Goal: Information Seeking & Learning: Learn about a topic

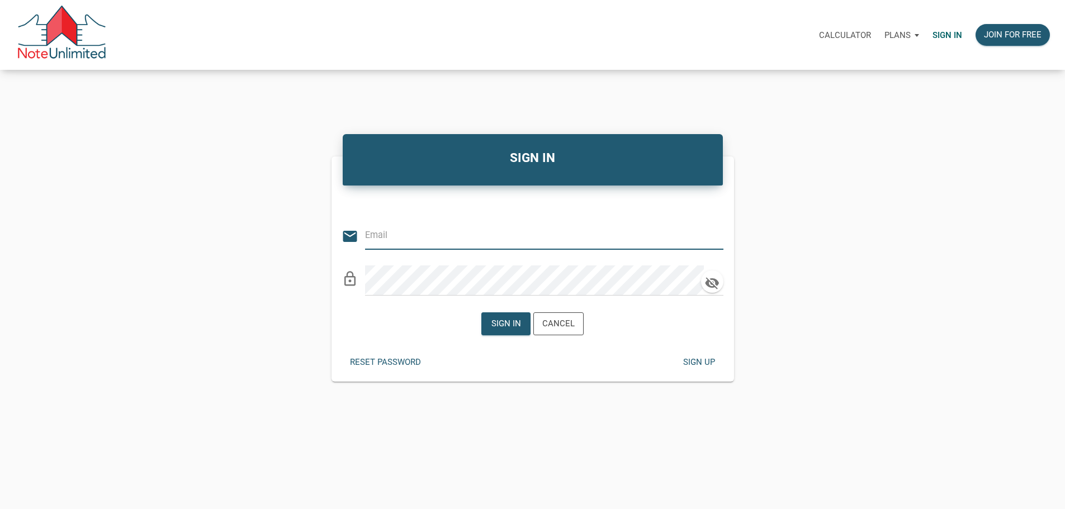
type input "[PERSON_NAME][EMAIL_ADDRESS][DOMAIN_NAME]"
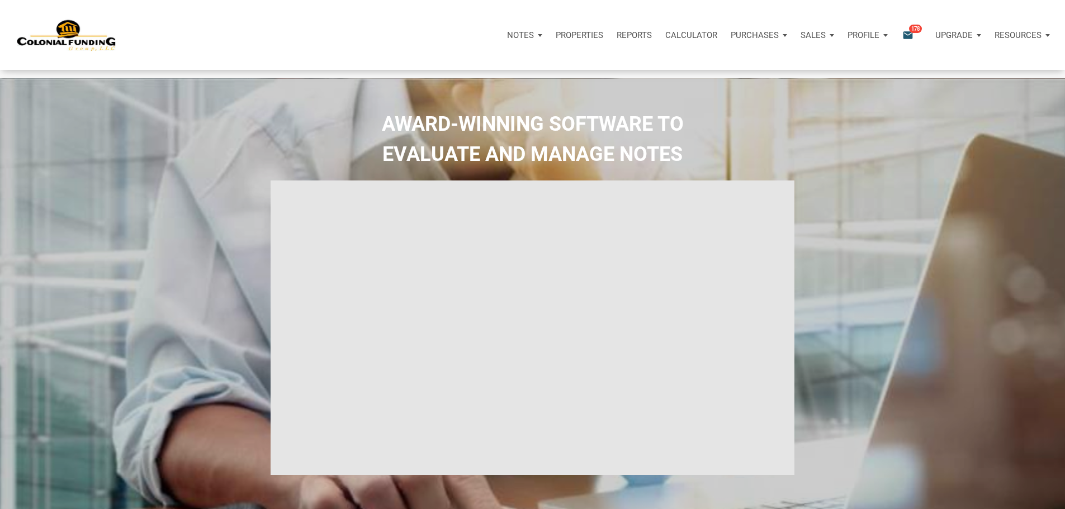
select select
type input "Introduction to new features"
select select
click at [555, 40] on p "Properties" at bounding box center [579, 35] width 48 height 10
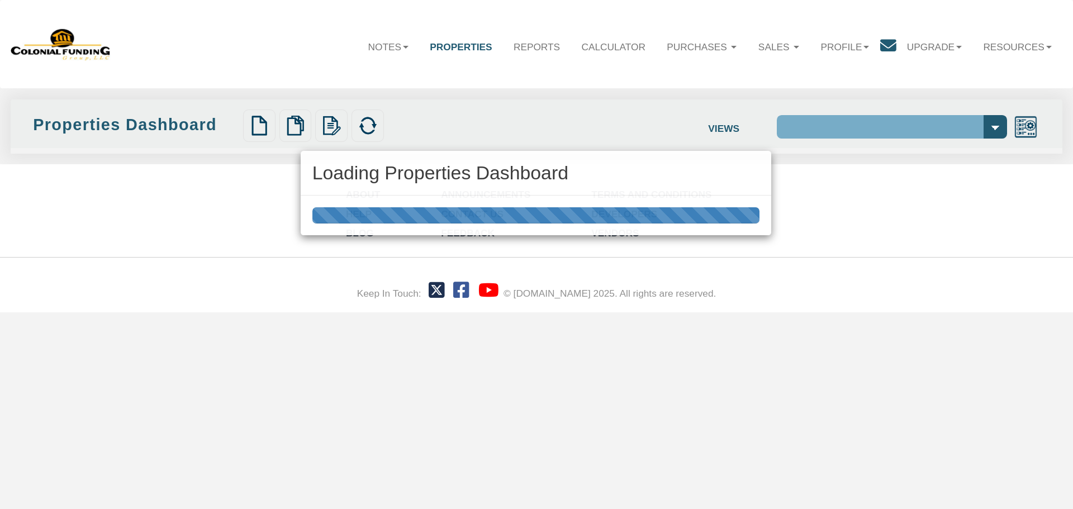
select select "138"
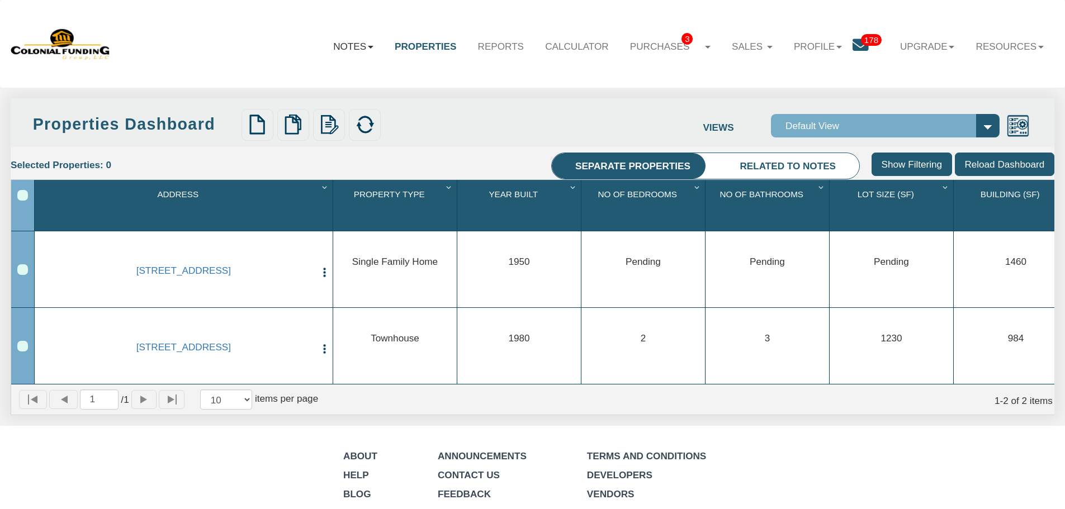
click at [337, 45] on link "Notes" at bounding box center [352, 46] width 61 height 32
click at [304, 75] on link "Dashboard" at bounding box center [322, 76] width 124 height 18
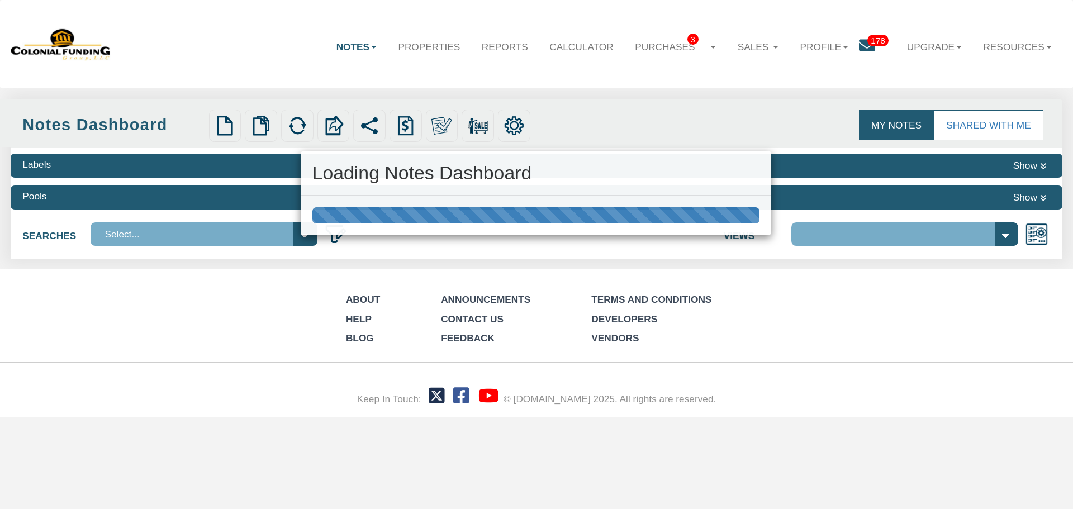
select select "316"
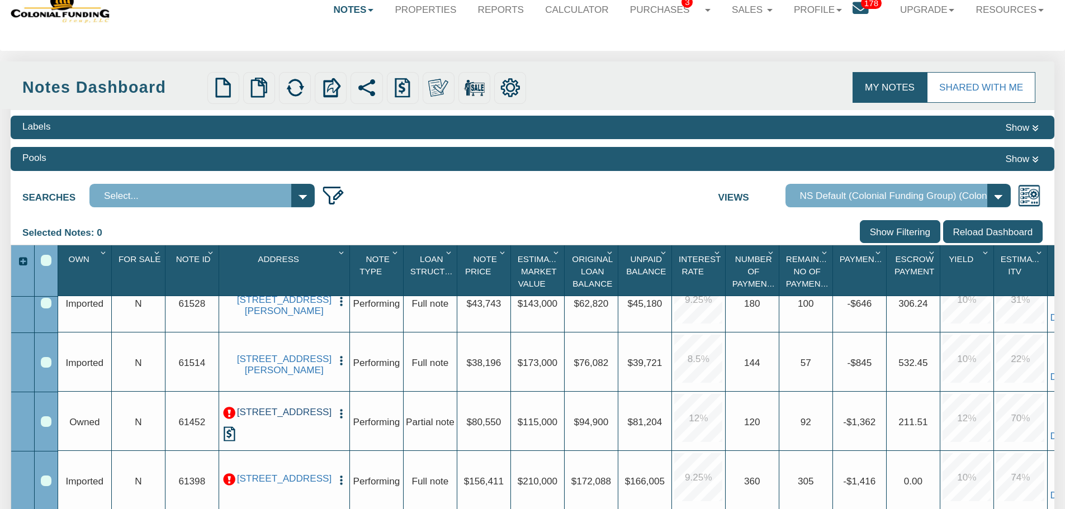
scroll to position [56, 0]
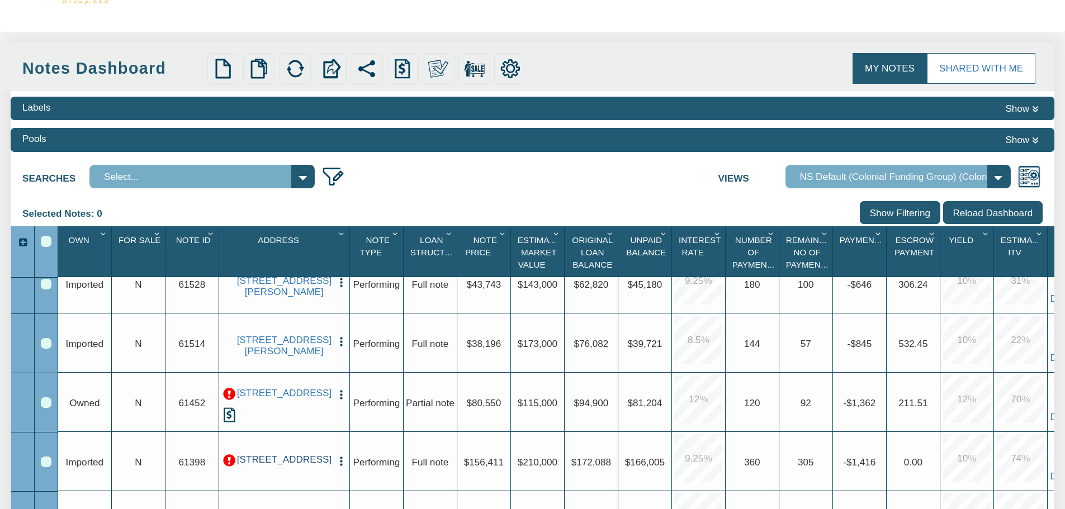
click at [291, 454] on link "[STREET_ADDRESS]" at bounding box center [284, 460] width 94 height 12
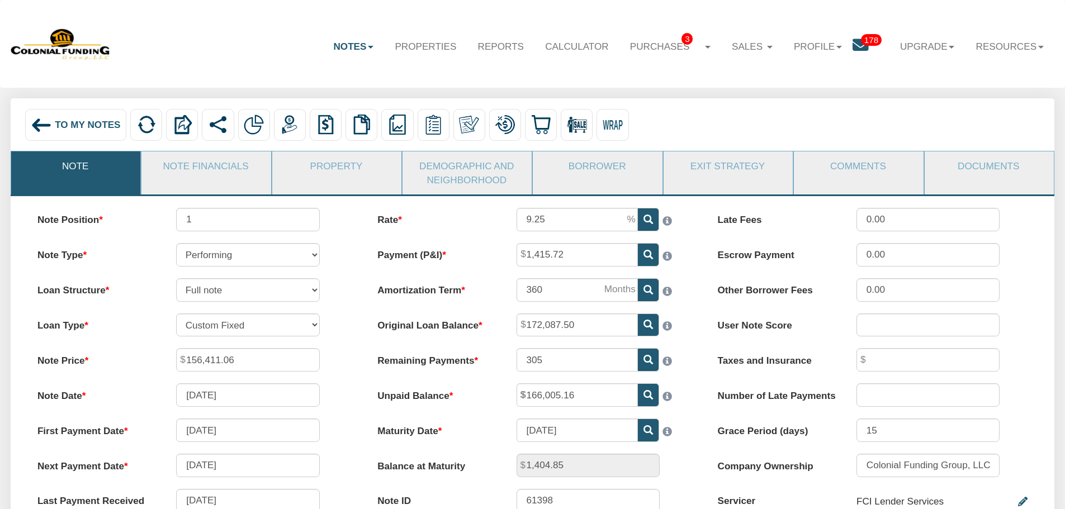
click at [58, 124] on span "To My Notes" at bounding box center [87, 124] width 65 height 11
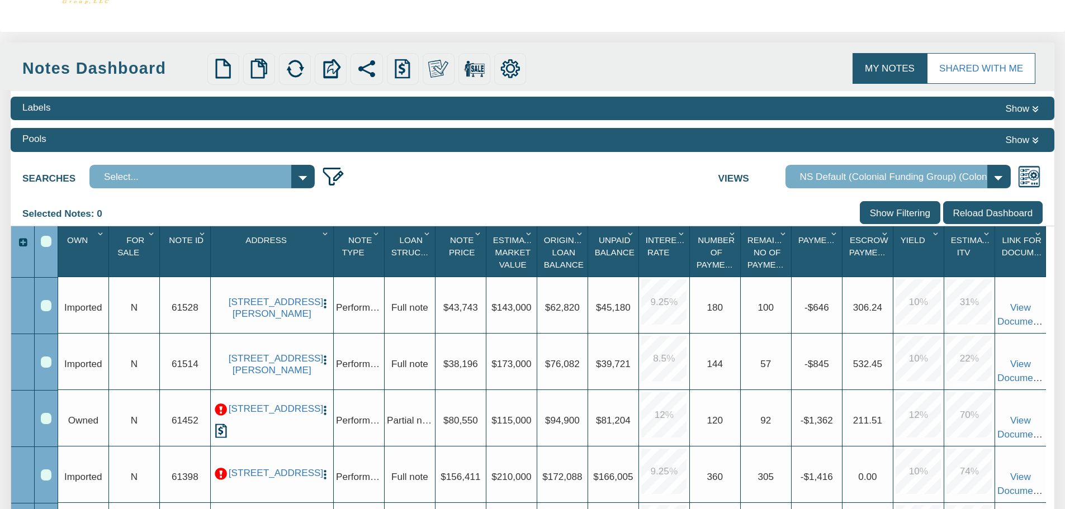
scroll to position [112, 0]
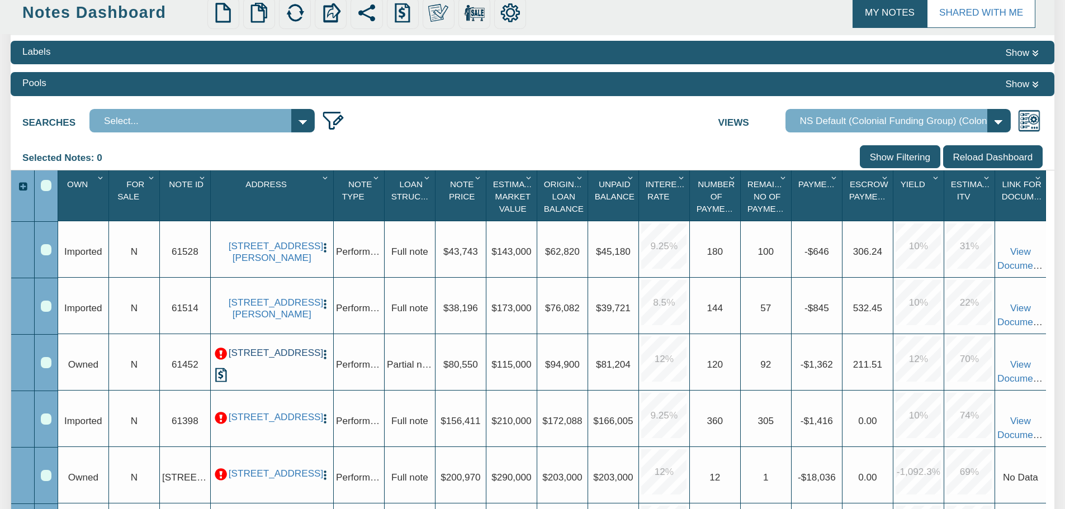
click at [269, 359] on link "[STREET_ADDRESS]" at bounding box center [272, 353] width 87 height 12
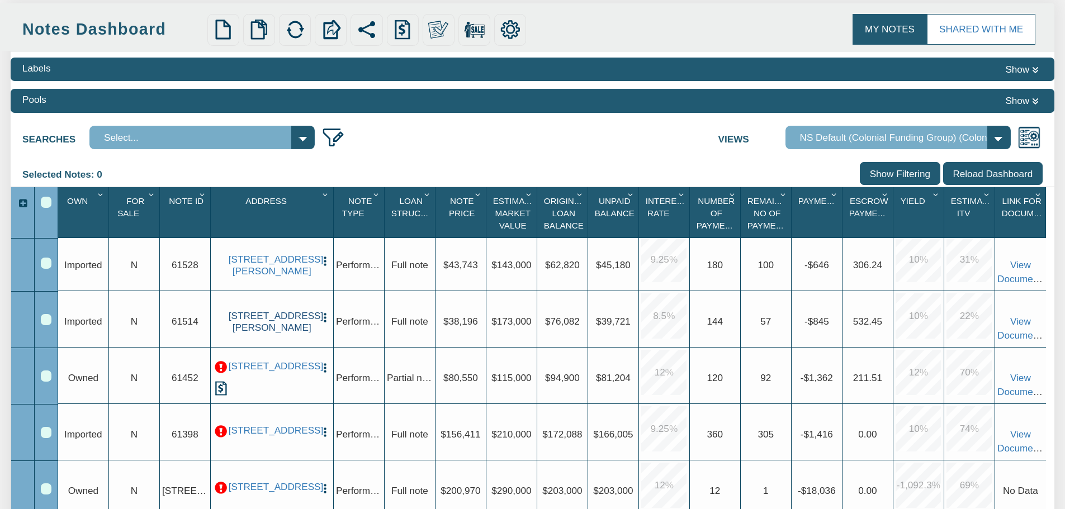
scroll to position [112, 0]
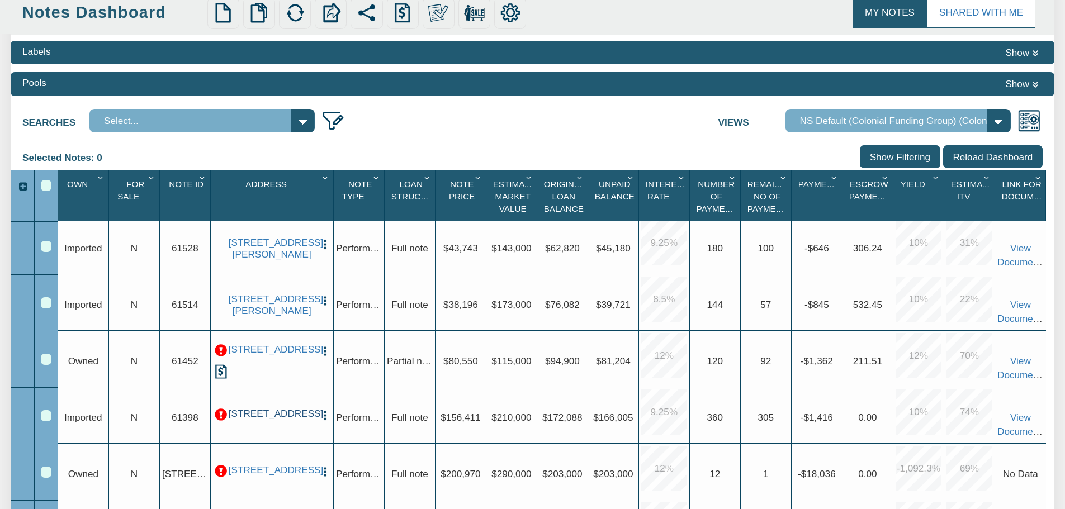
click at [259, 408] on link "[STREET_ADDRESS]" at bounding box center [272, 414] width 87 height 12
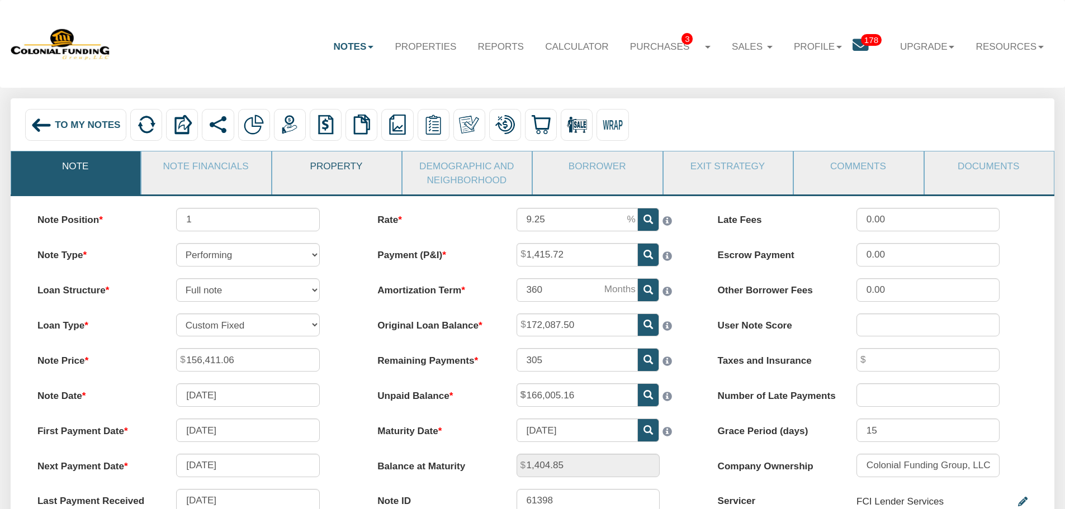
click at [348, 170] on link "Property" at bounding box center [336, 165] width 128 height 29
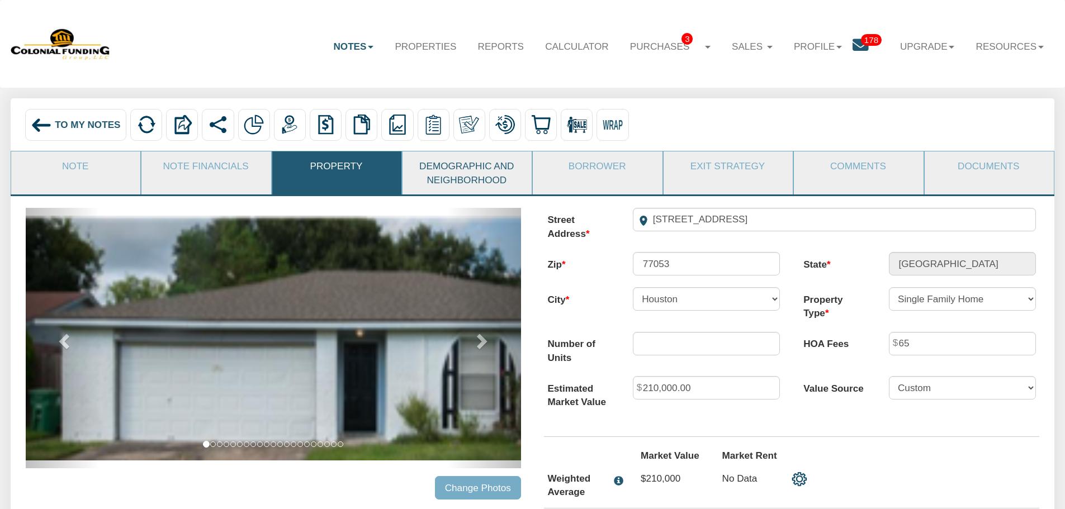
click at [494, 171] on link "Demographic and Neighborhood" at bounding box center [466, 172] width 128 height 43
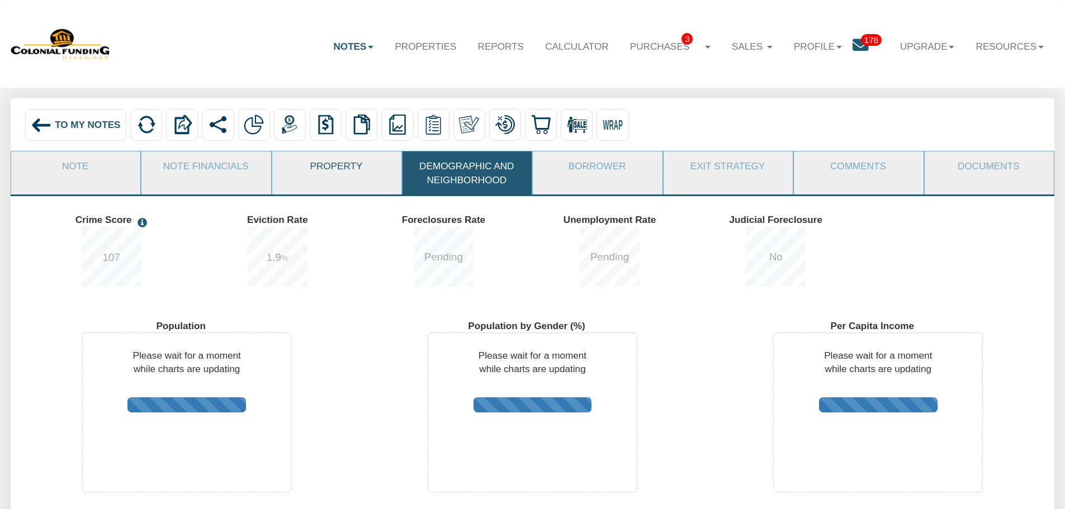
click at [316, 165] on link "Property" at bounding box center [336, 165] width 128 height 29
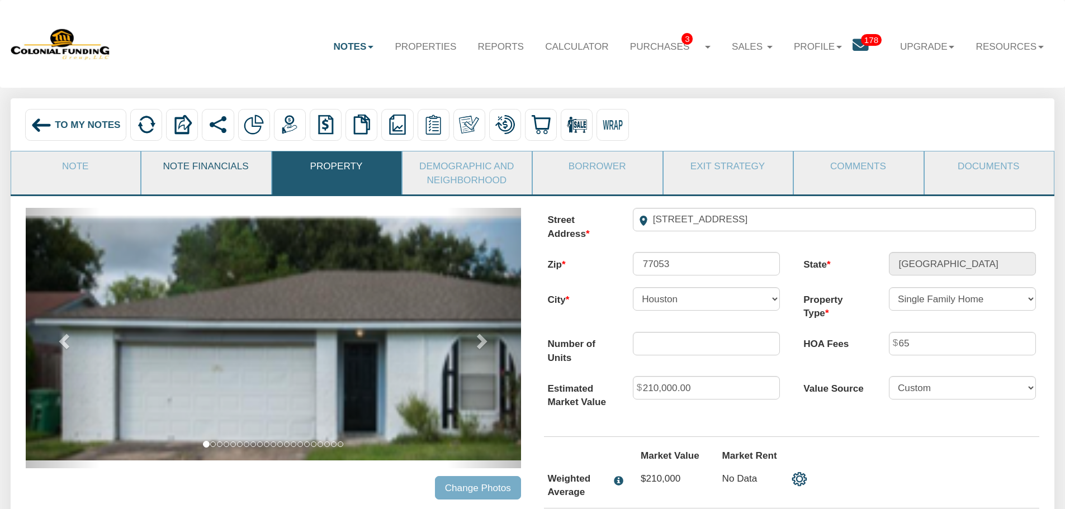
click at [204, 161] on link "Note Financials" at bounding box center [205, 165] width 128 height 29
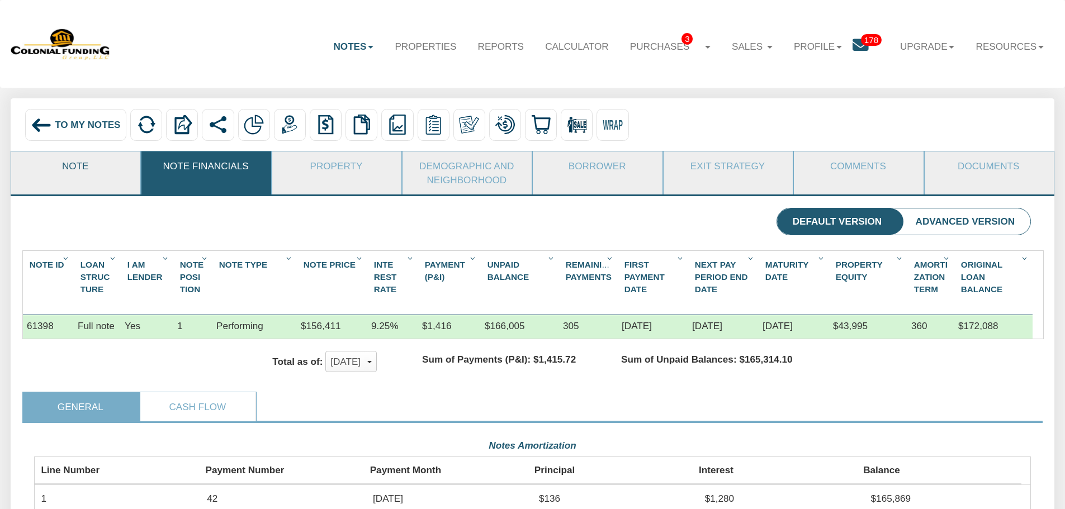
click at [72, 173] on link "Note" at bounding box center [75, 165] width 128 height 29
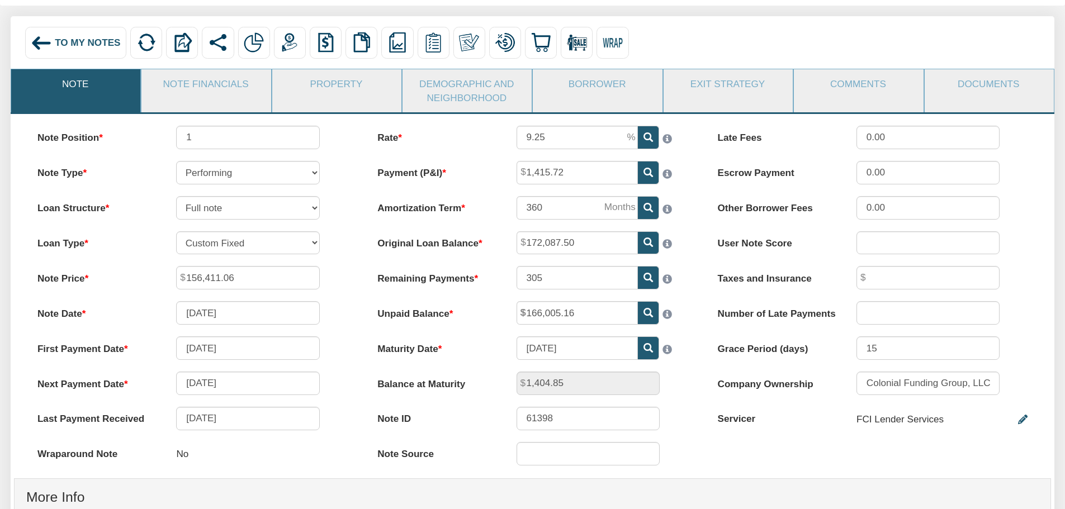
scroll to position [56, 0]
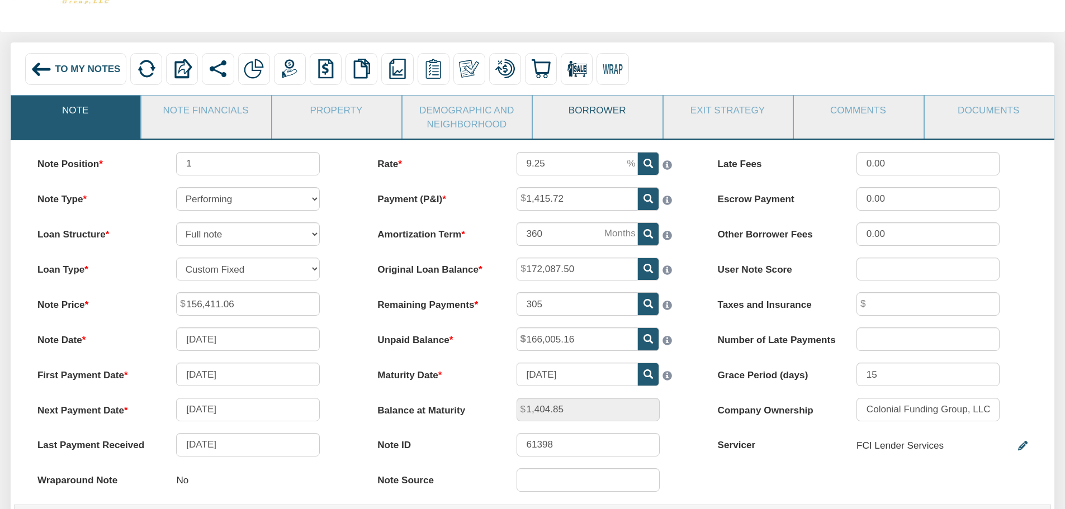
click at [615, 111] on link "Borrower" at bounding box center [597, 110] width 128 height 29
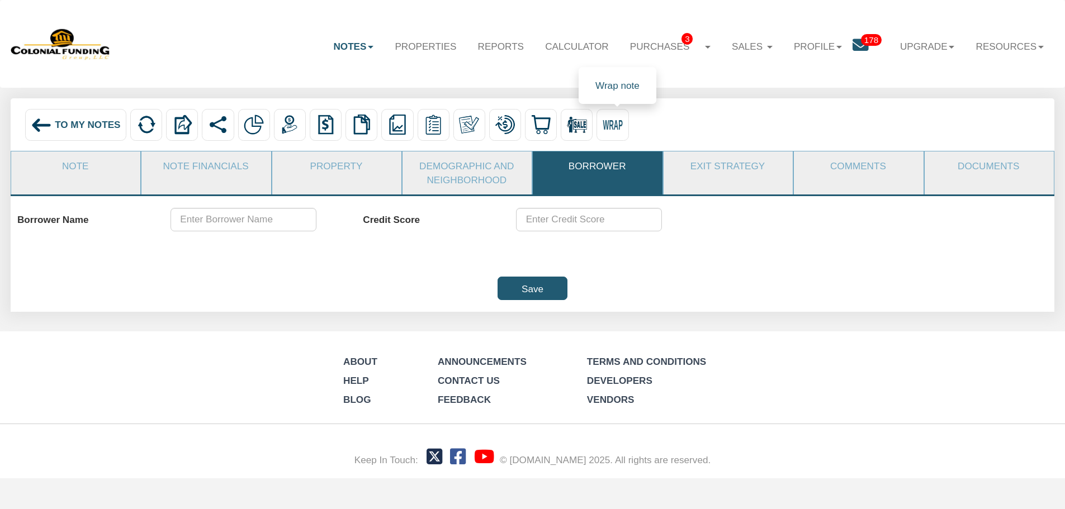
scroll to position [0, 0]
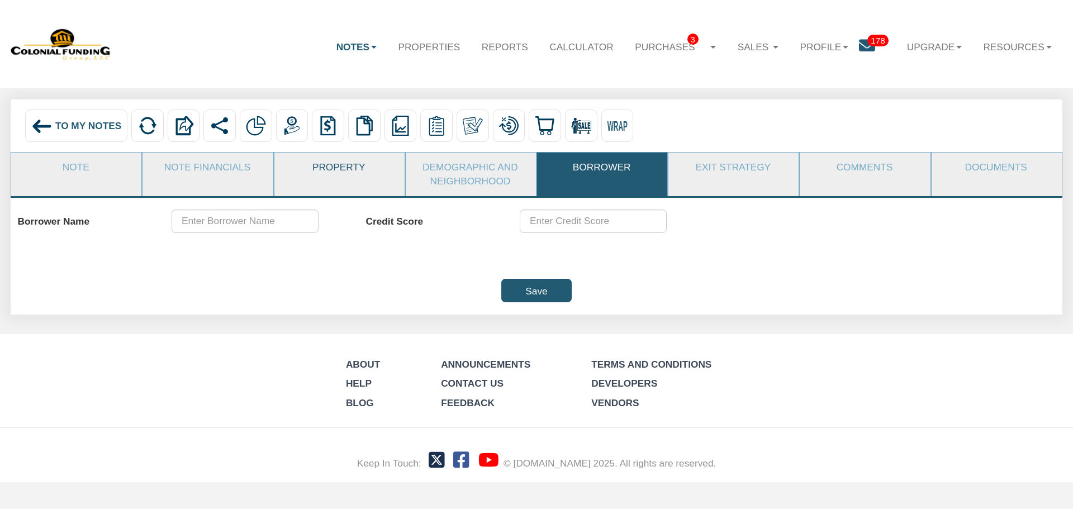
click at [354, 168] on link "Property" at bounding box center [338, 168] width 129 height 30
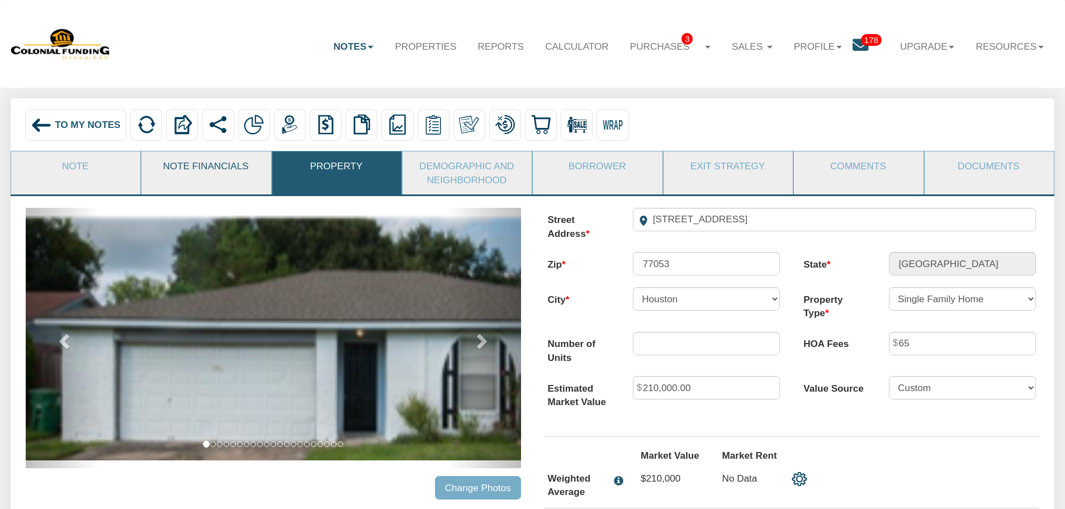
click at [202, 165] on link "Note Financials" at bounding box center [205, 165] width 128 height 29
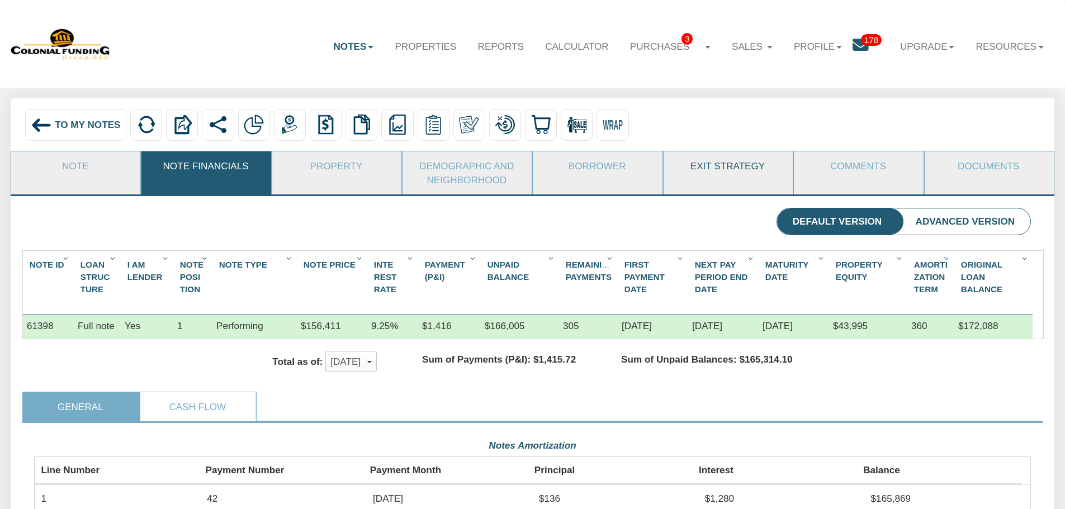
click at [723, 167] on link "Exit Strategy" at bounding box center [727, 165] width 128 height 29
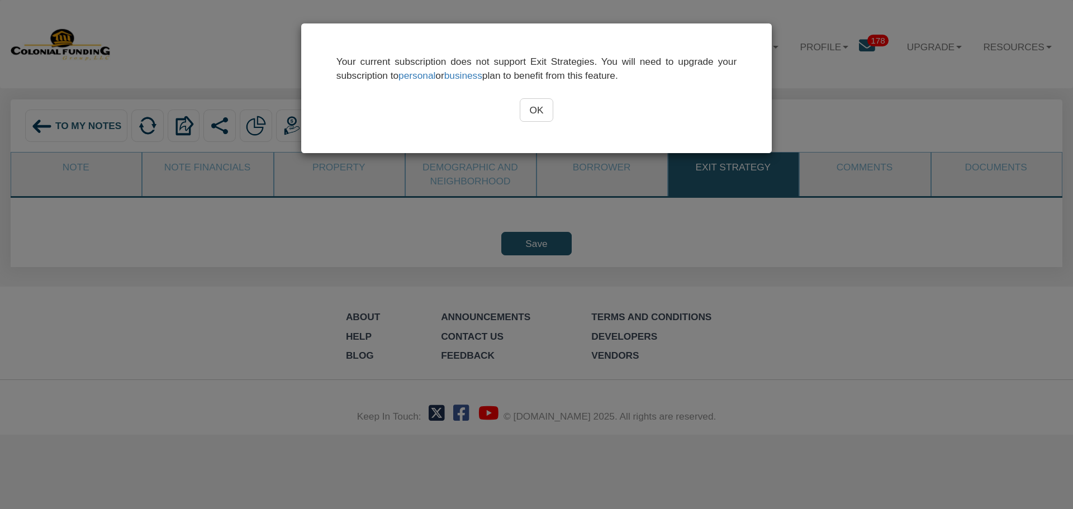
click at [533, 105] on input "OK" at bounding box center [537, 109] width 34 height 23
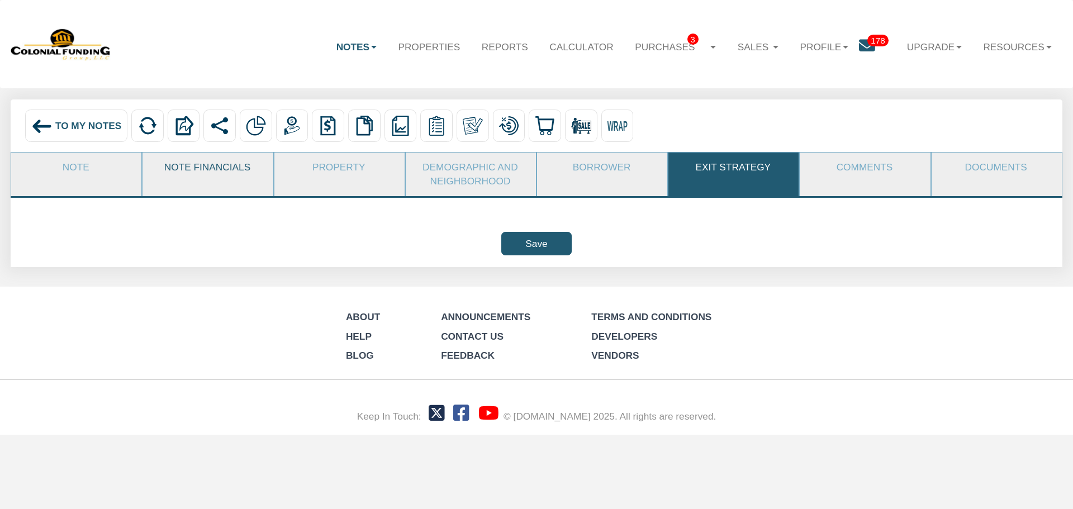
click at [221, 172] on link "Note Financials" at bounding box center [207, 168] width 129 height 30
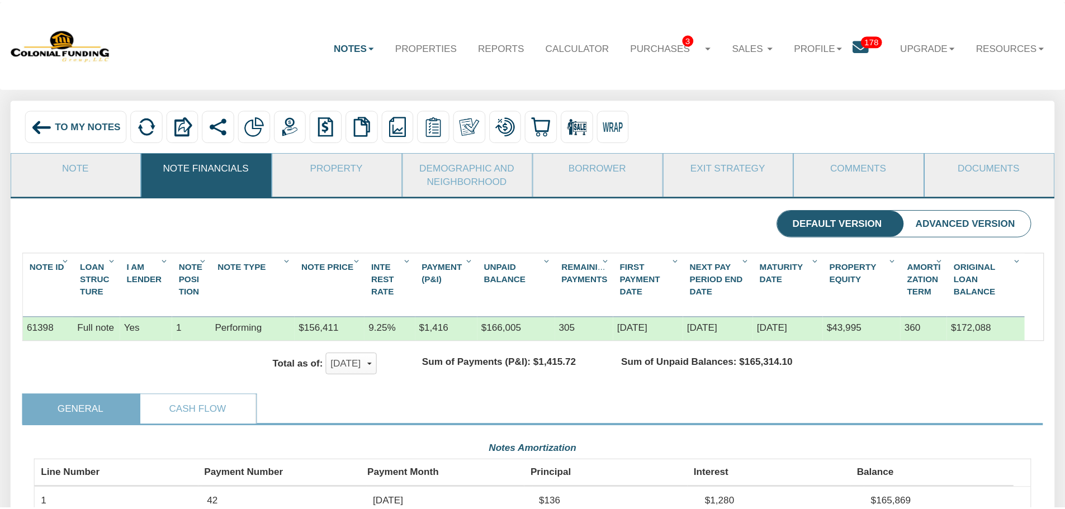
scroll to position [558585, 557839]
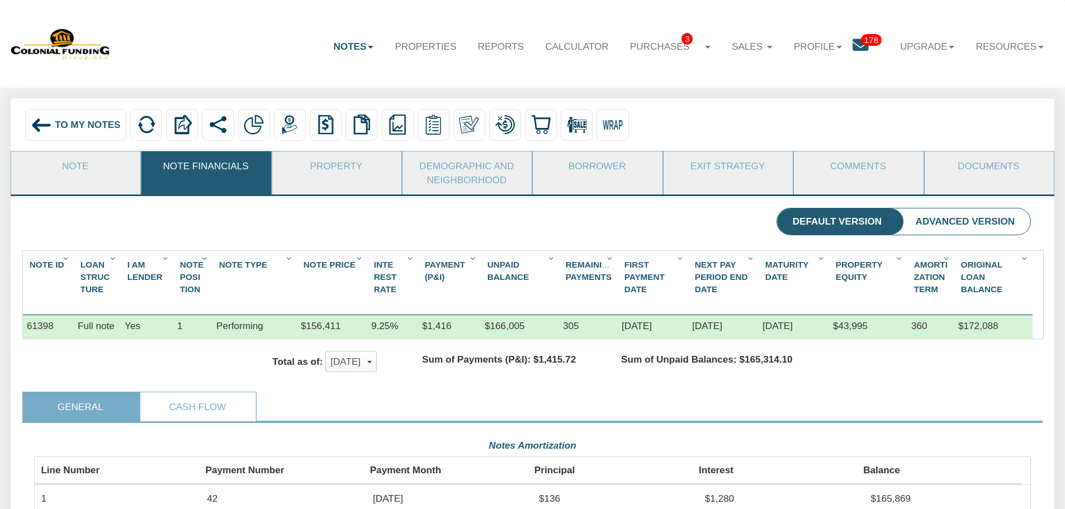
click at [77, 122] on span "To My Notes" at bounding box center [87, 124] width 65 height 11
